Goal: Find specific page/section: Find specific page/section

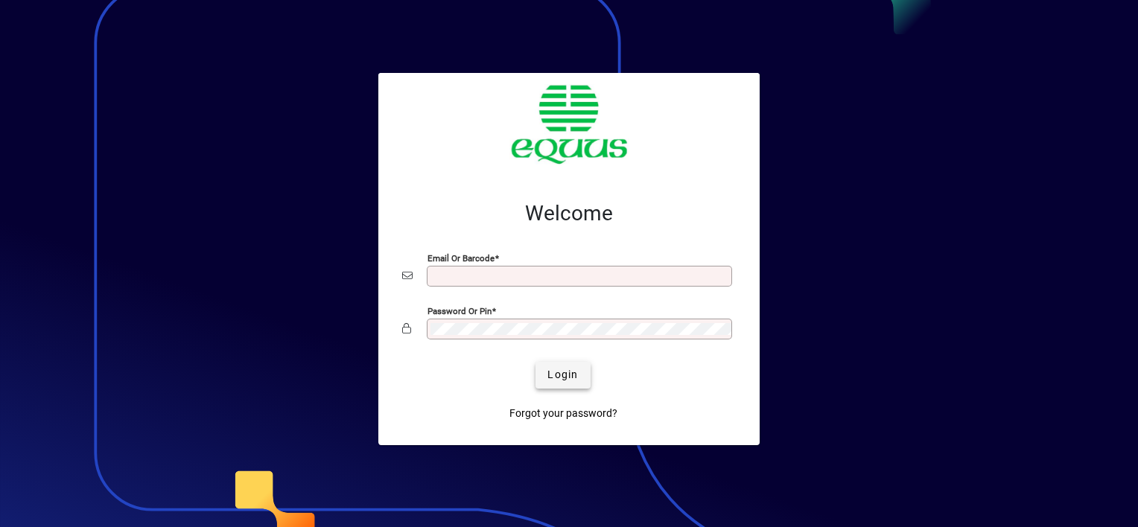
type input "**********"
click at [554, 374] on span "Login" at bounding box center [562, 375] width 31 height 16
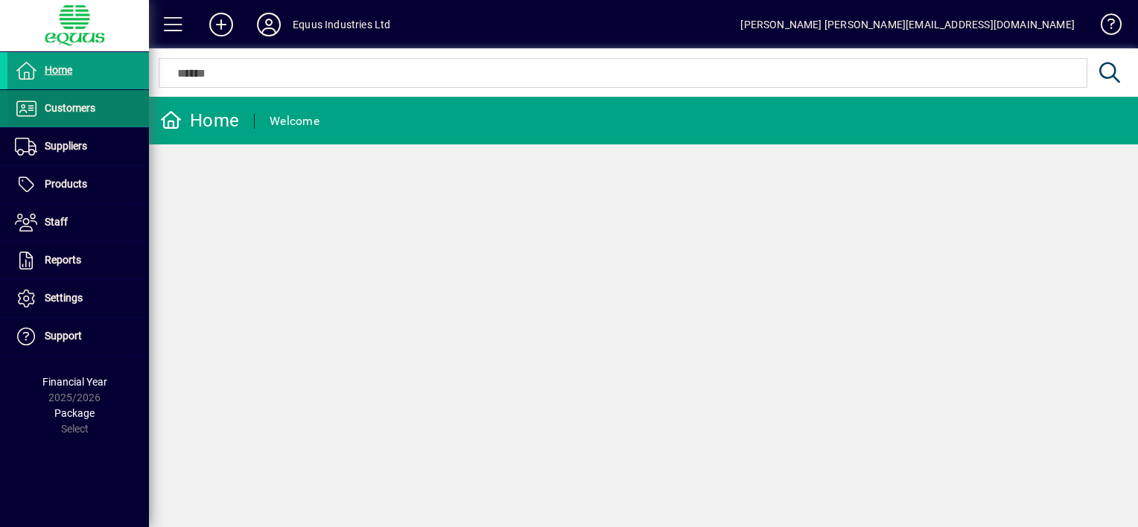
click at [93, 104] on span "Customers" at bounding box center [70, 108] width 51 height 12
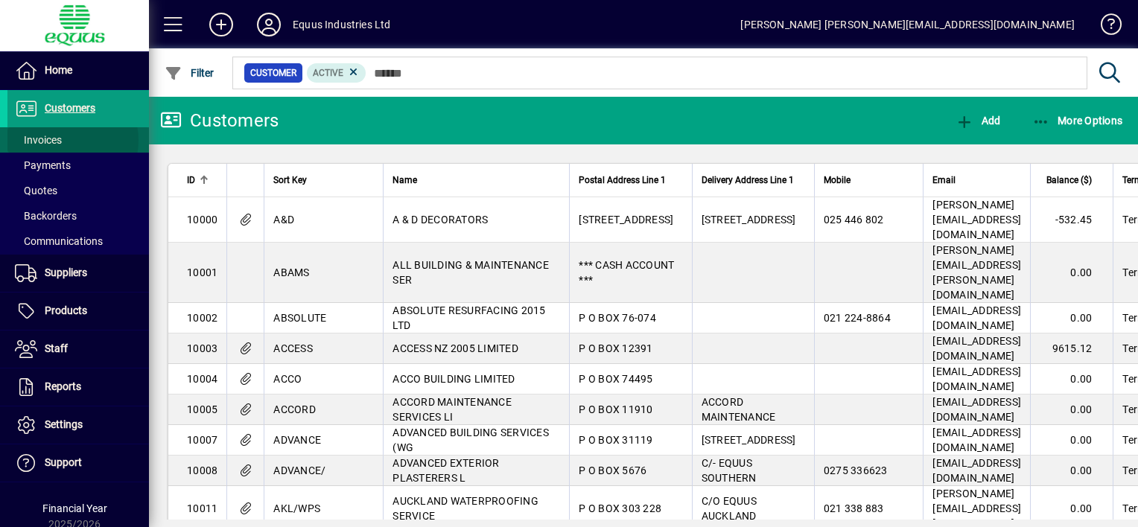
click at [68, 140] on span at bounding box center [77, 140] width 141 height 36
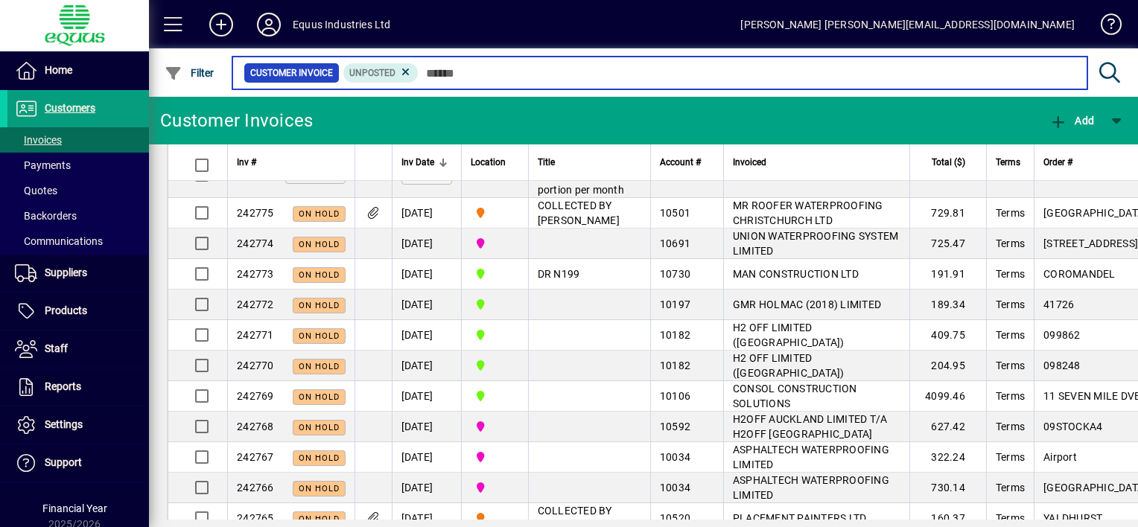
scroll to position [149, 0]
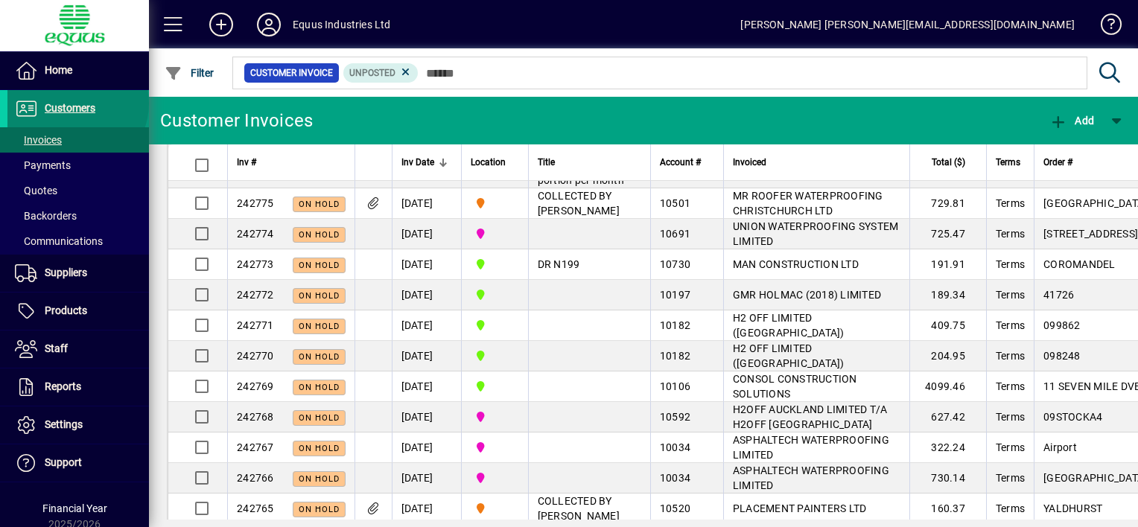
click at [76, 103] on span "Customers" at bounding box center [70, 108] width 51 height 12
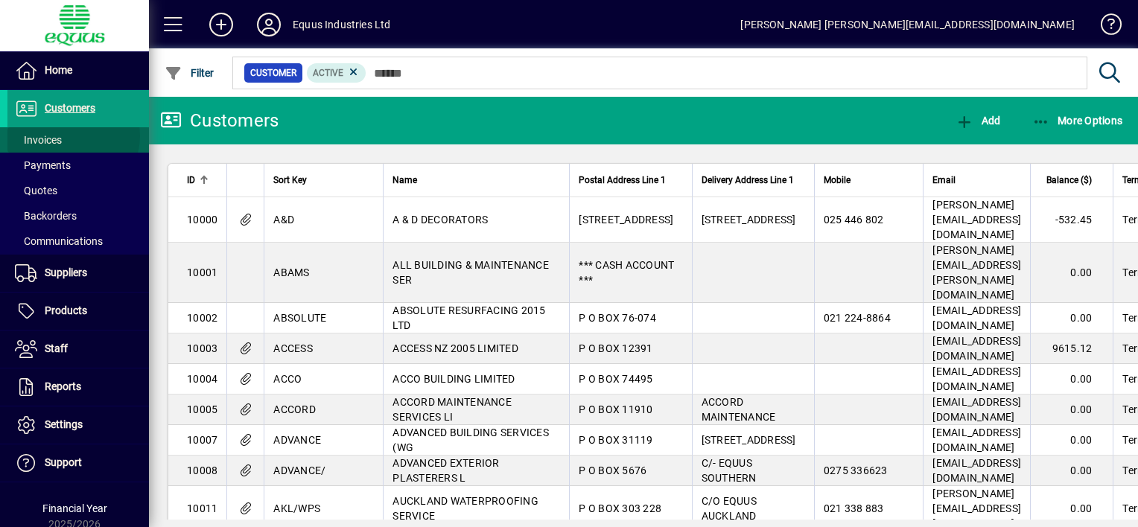
click at [68, 136] on span at bounding box center [77, 140] width 141 height 36
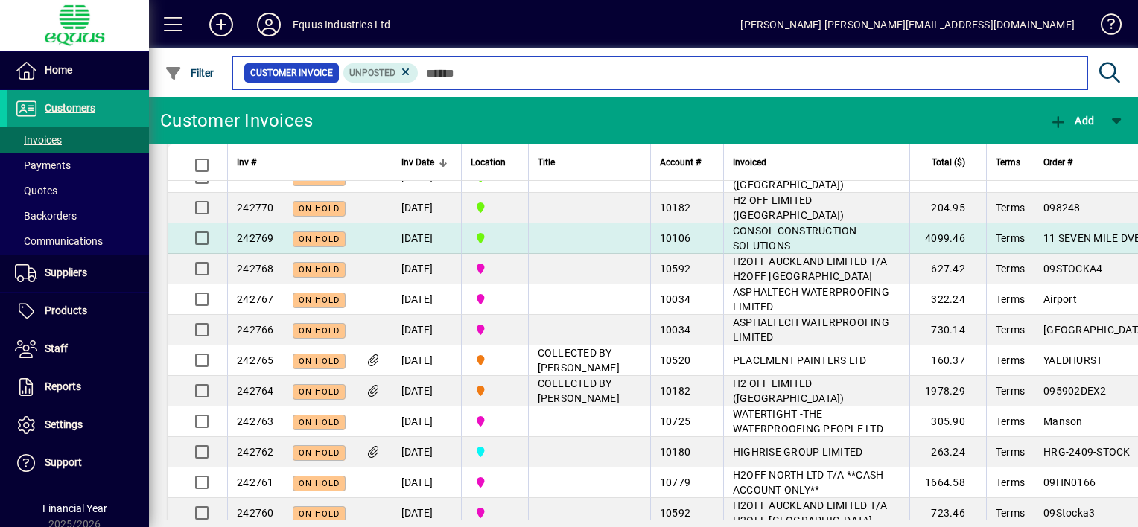
scroll to position [298, 0]
